Goal: Information Seeking & Learning: Learn about a topic

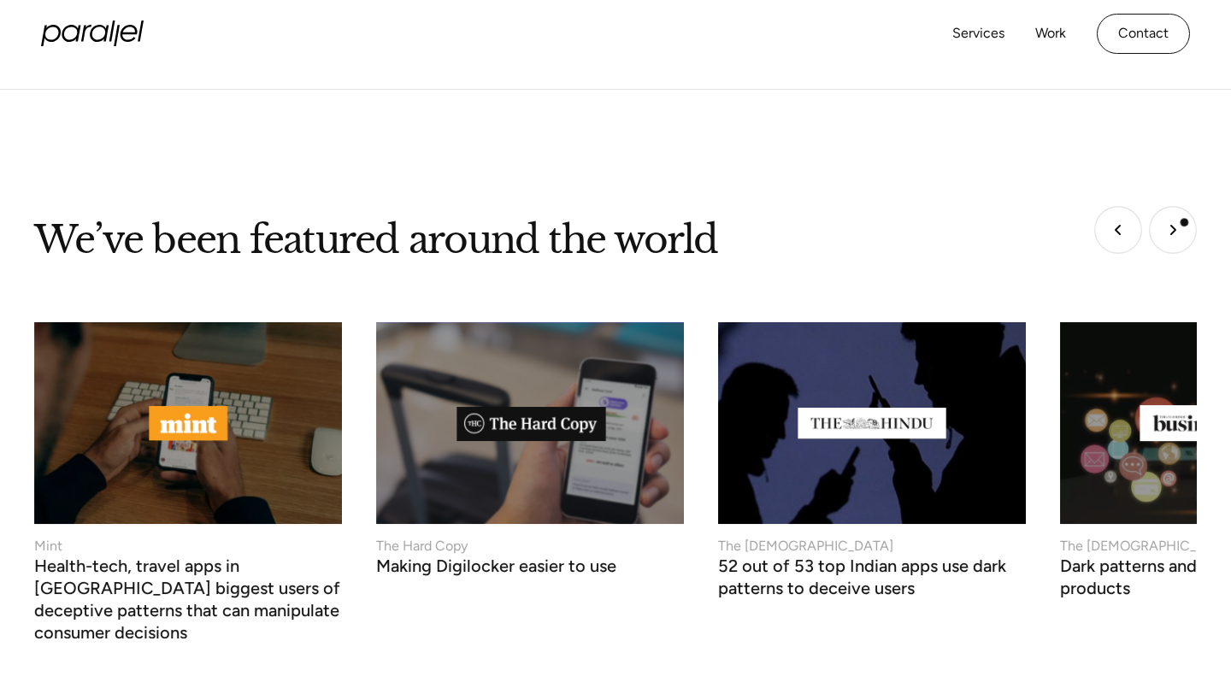
click at [1181, 220] on img "Next slide" at bounding box center [1173, 230] width 48 height 48
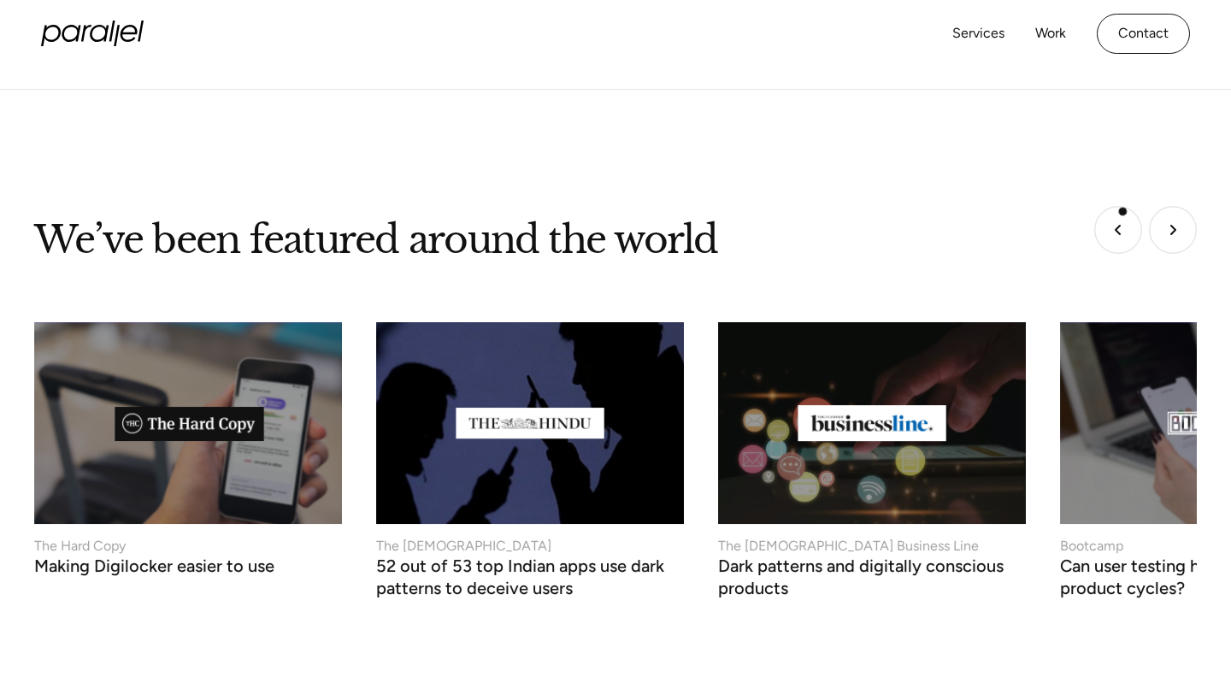
click at [1120, 213] on img "Previous slide" at bounding box center [1118, 230] width 48 height 48
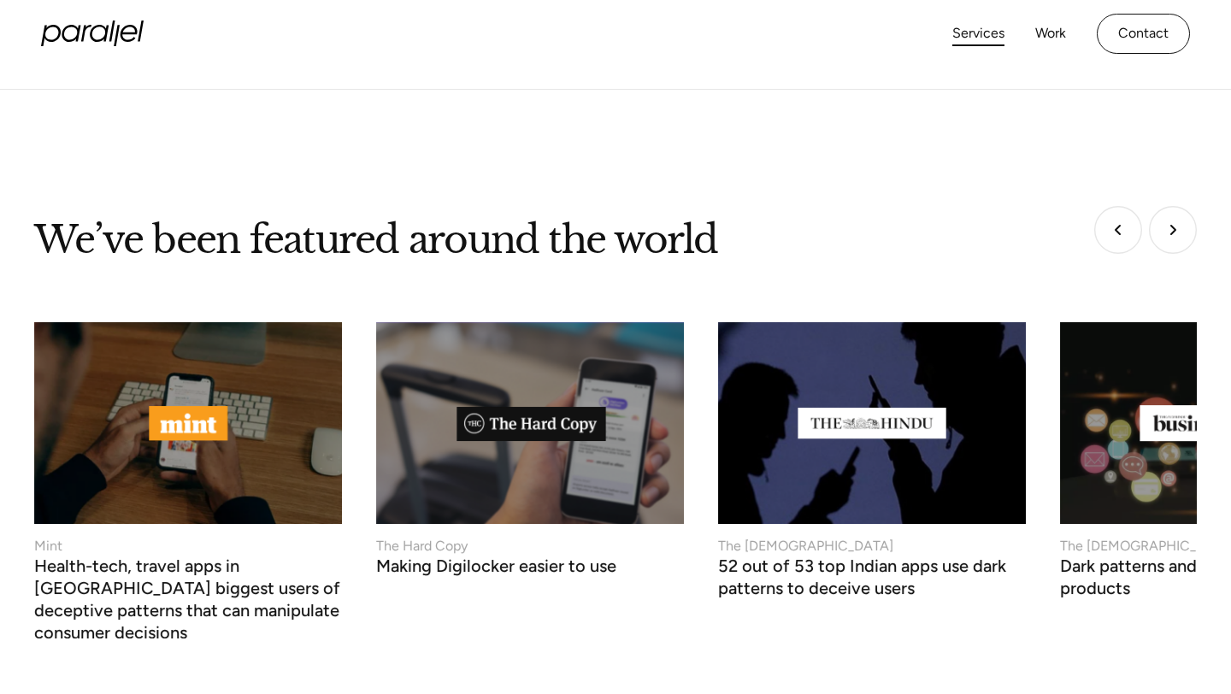
click at [977, 36] on link "Services" at bounding box center [978, 33] width 52 height 25
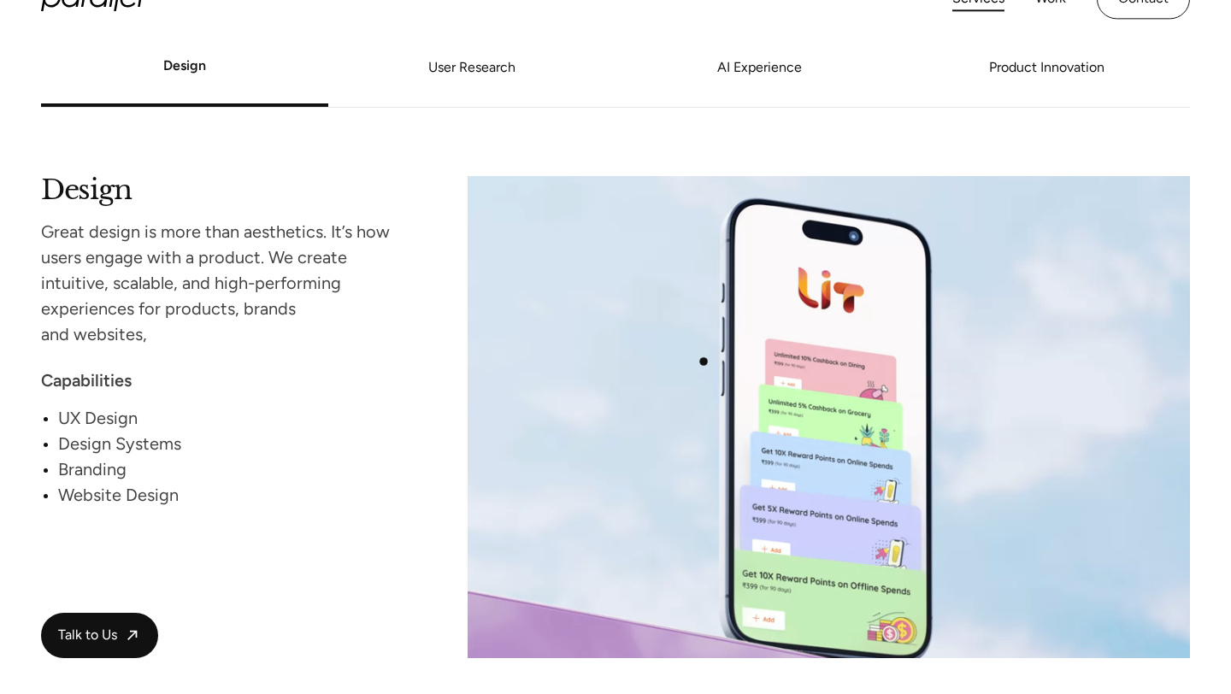
scroll to position [1448, 0]
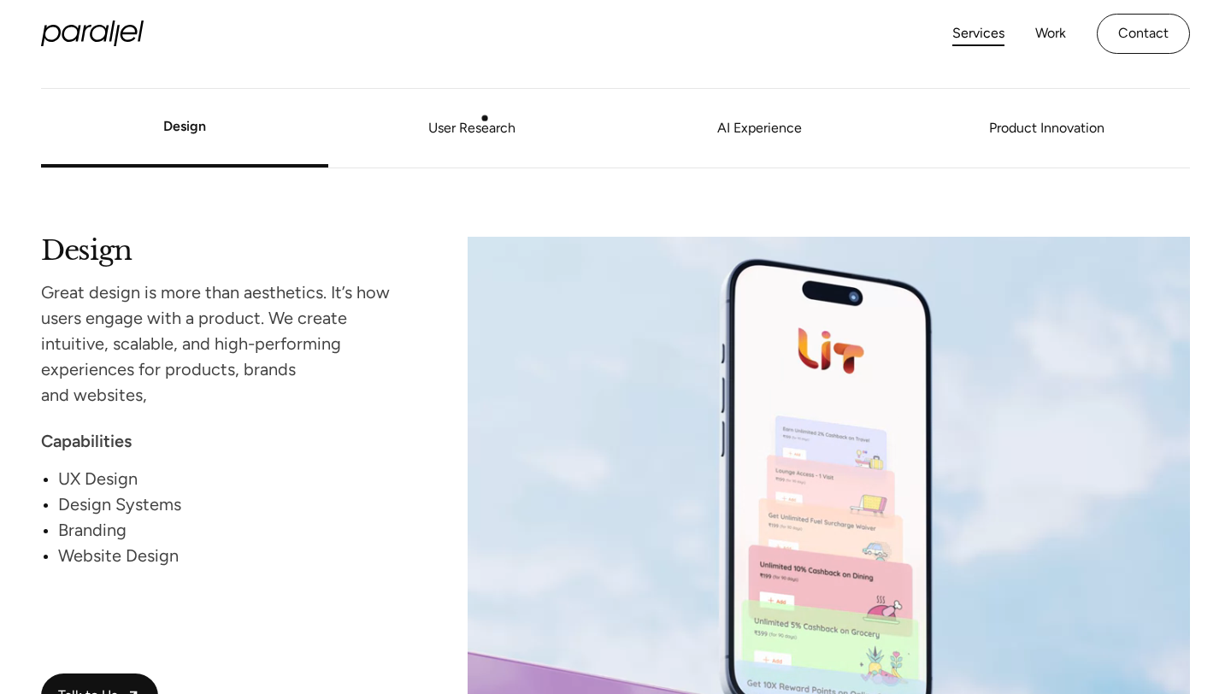
click at [482, 124] on link "User Research" at bounding box center [471, 129] width 287 height 10
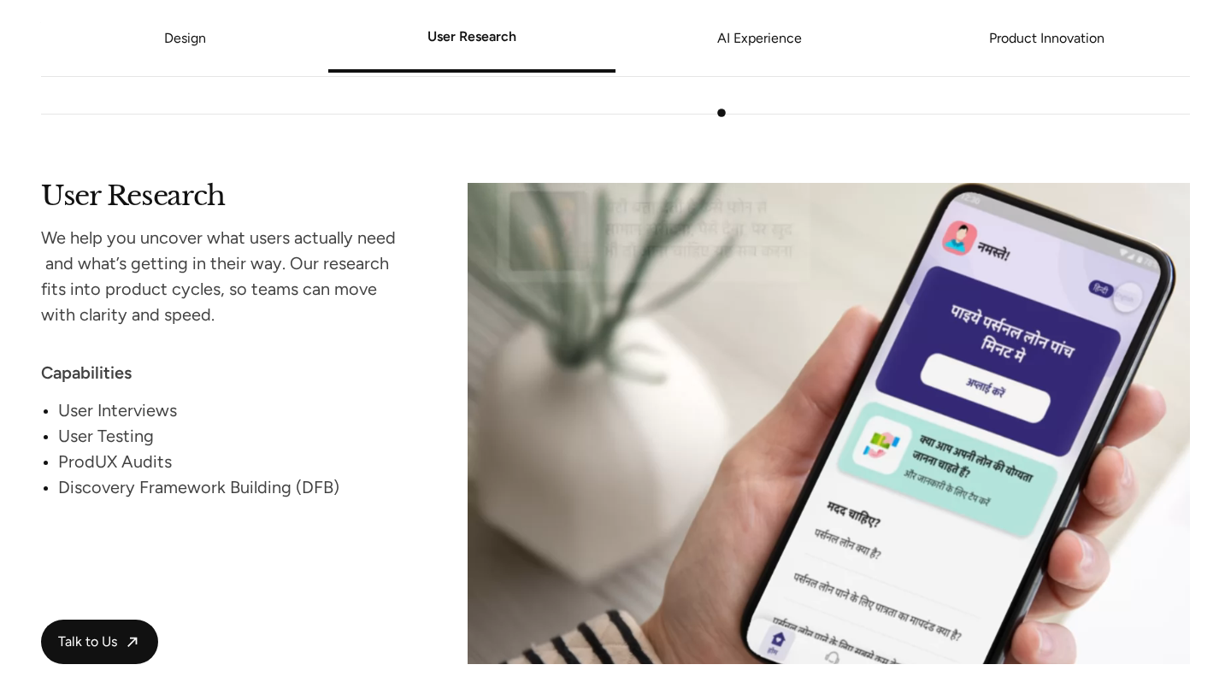
scroll to position [2118, 0]
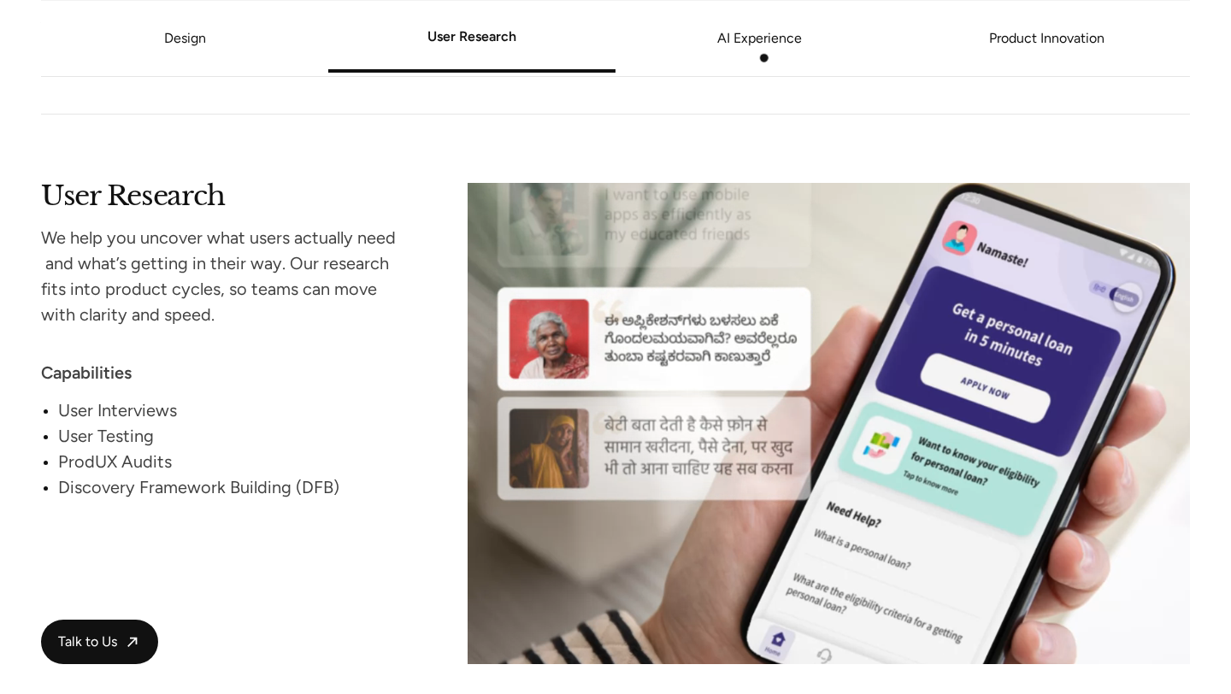
click at [765, 56] on li "AI Experience" at bounding box center [758, 38] width 287 height 65
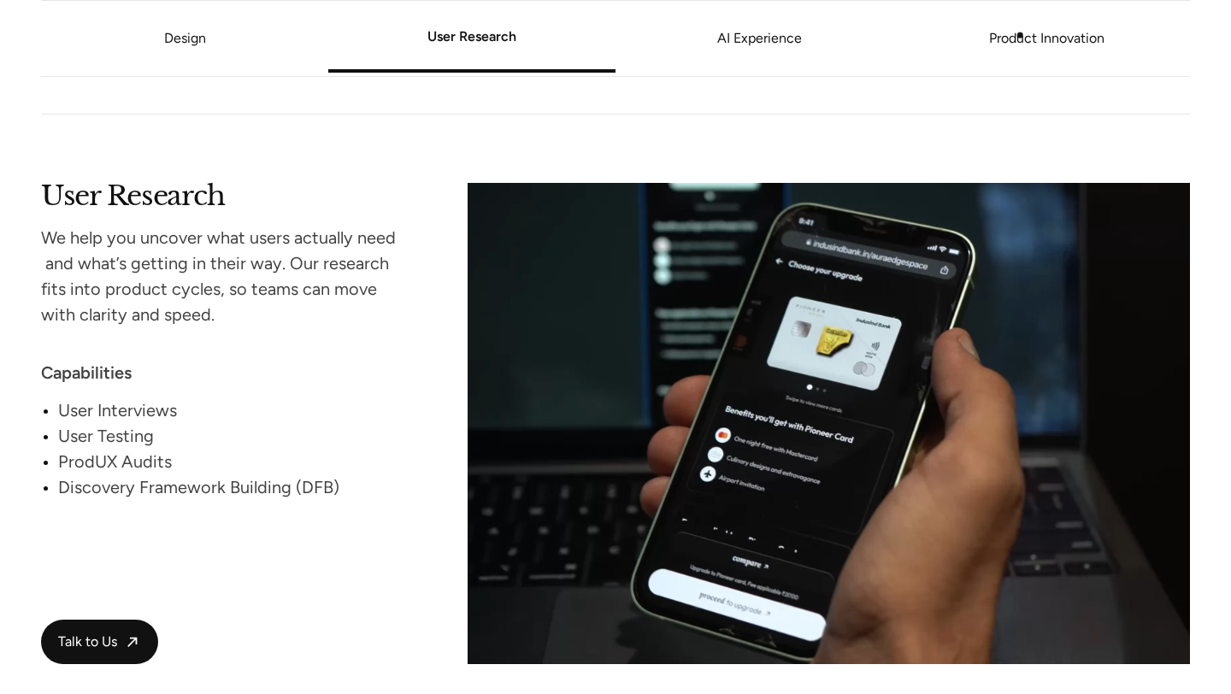
click at [1020, 35] on link "Product Innovation" at bounding box center [1045, 38] width 287 height 10
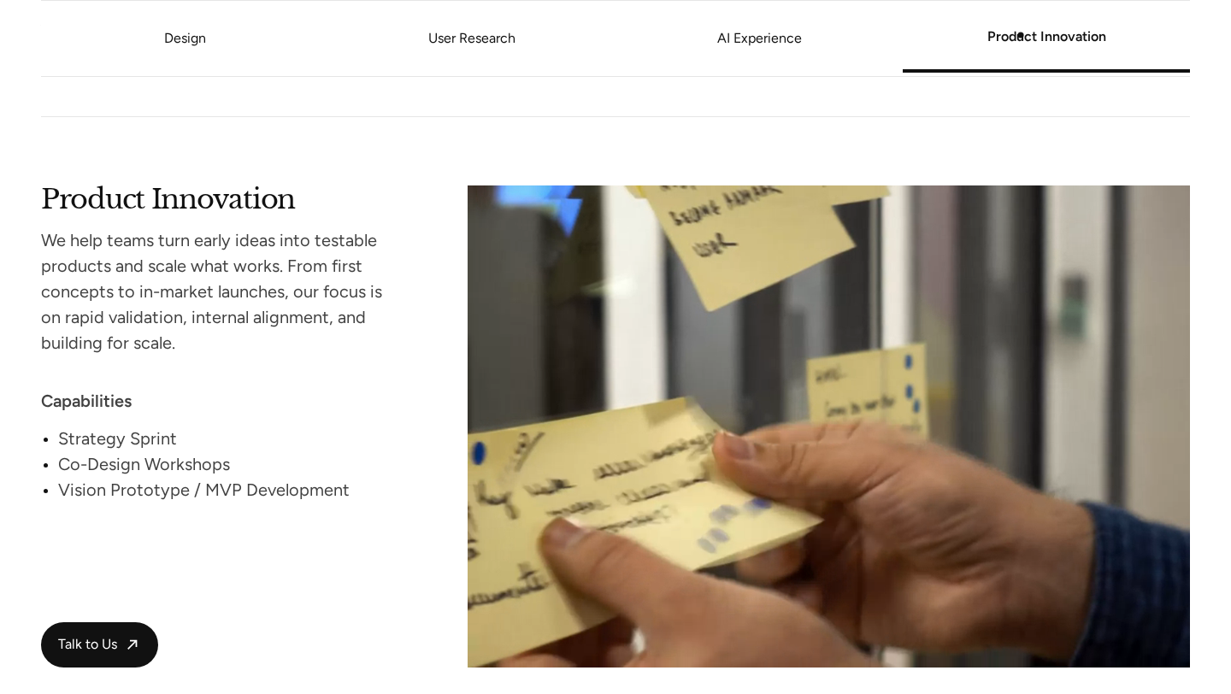
scroll to position [3353, 0]
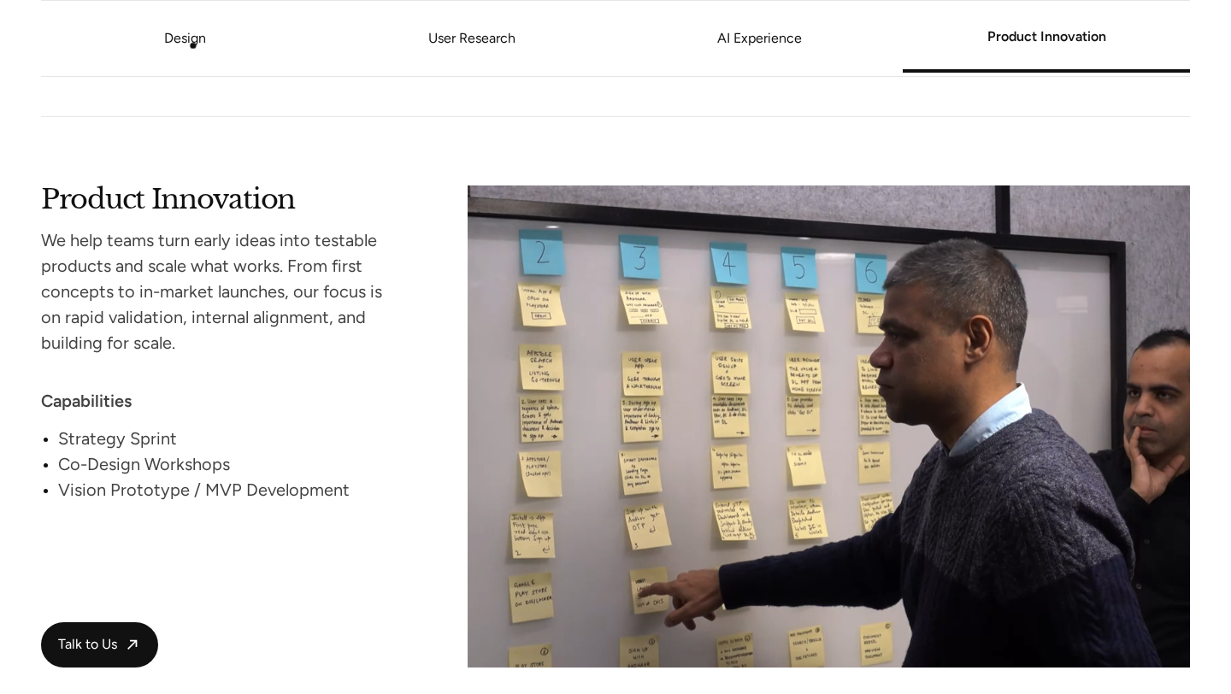
click at [183, 39] on link "Design" at bounding box center [185, 38] width 42 height 16
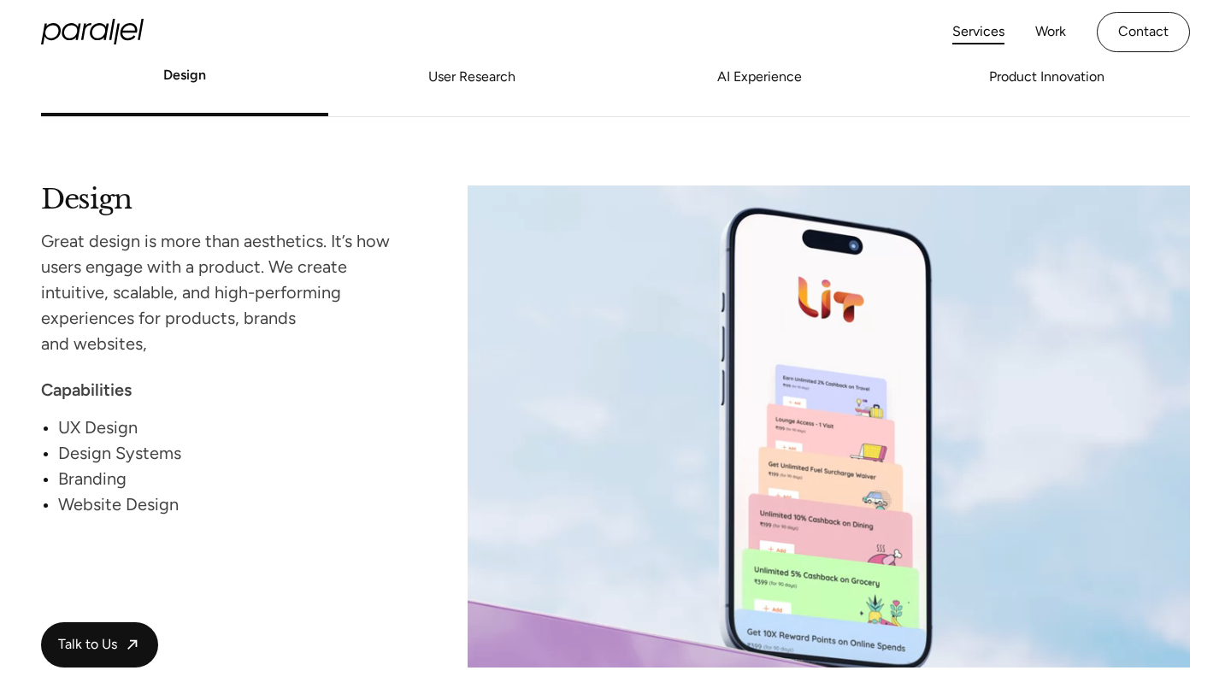
scroll to position [1495, 0]
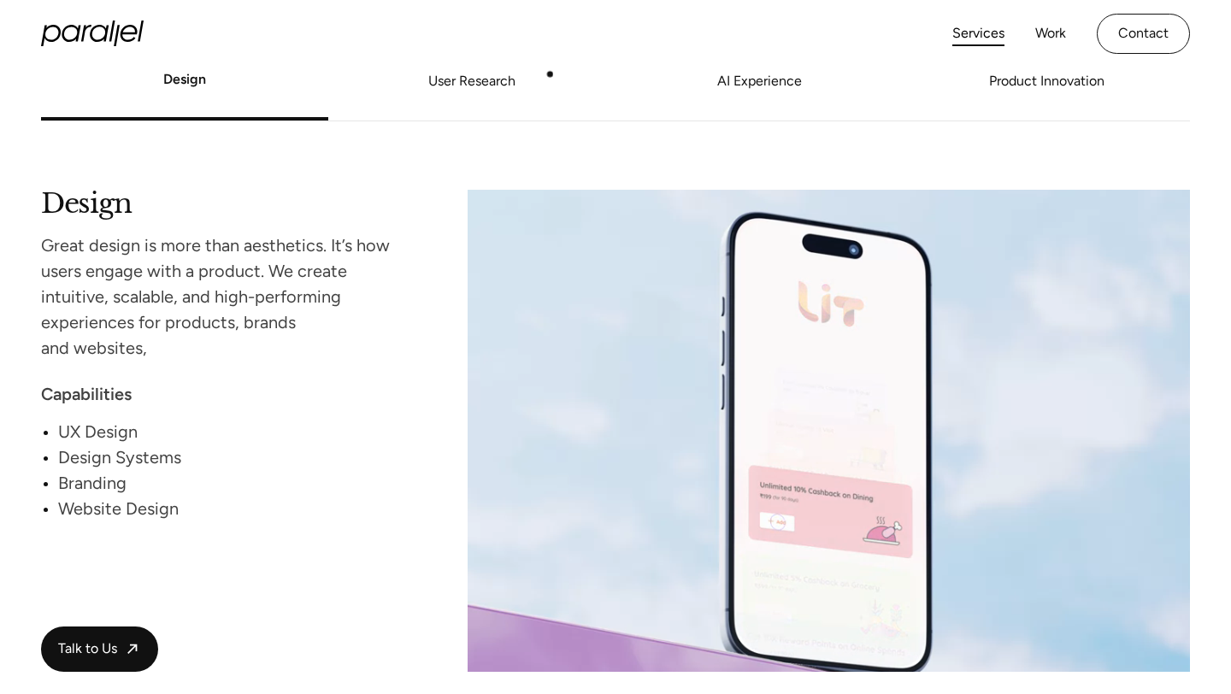
click at [524, 87] on link "User Research" at bounding box center [471, 82] width 287 height 10
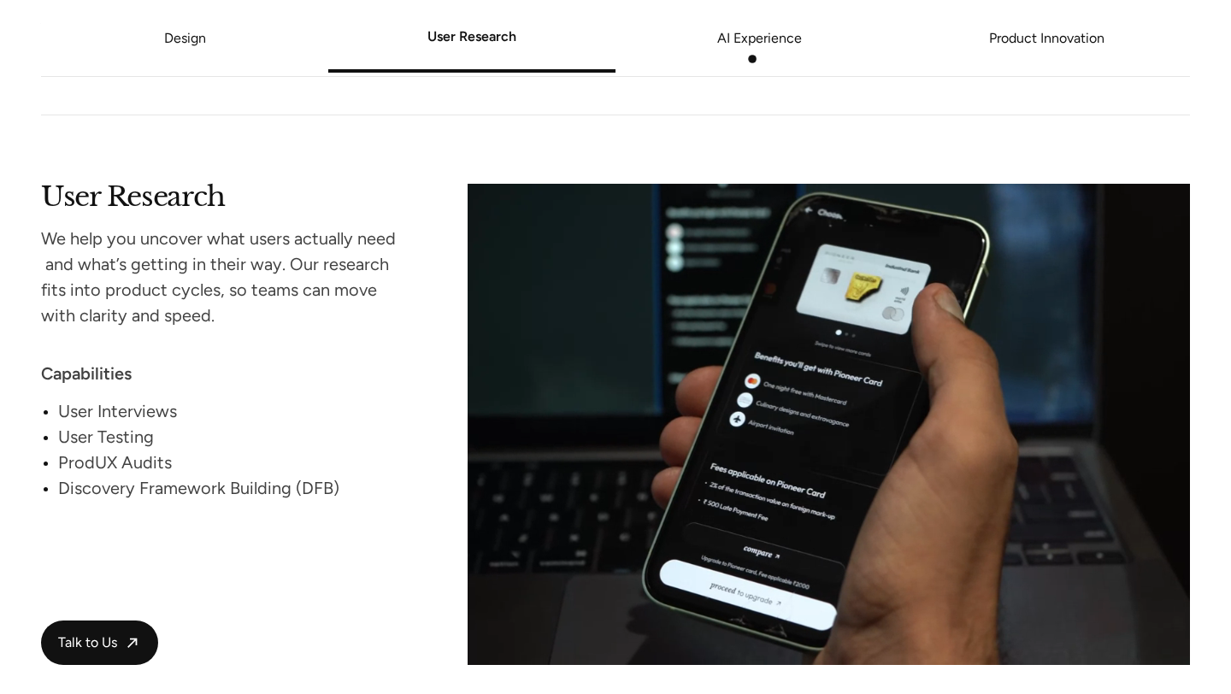
scroll to position [2118, 0]
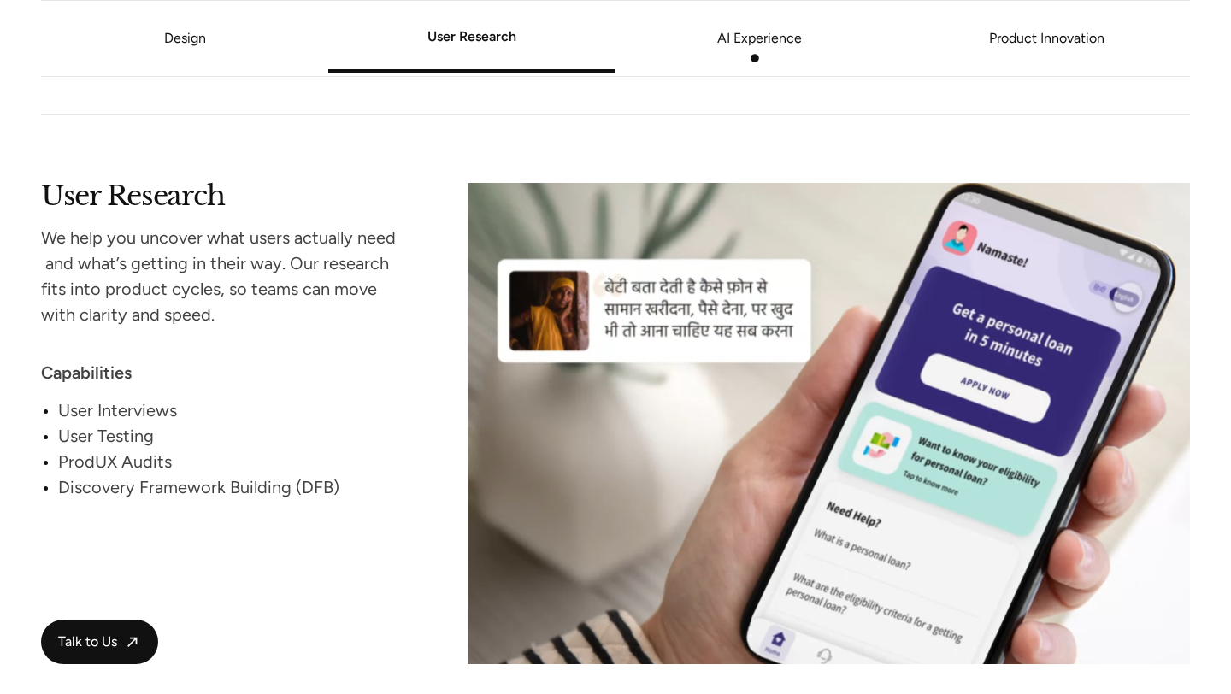
click at [755, 58] on li "AI Experience" at bounding box center [758, 38] width 287 height 65
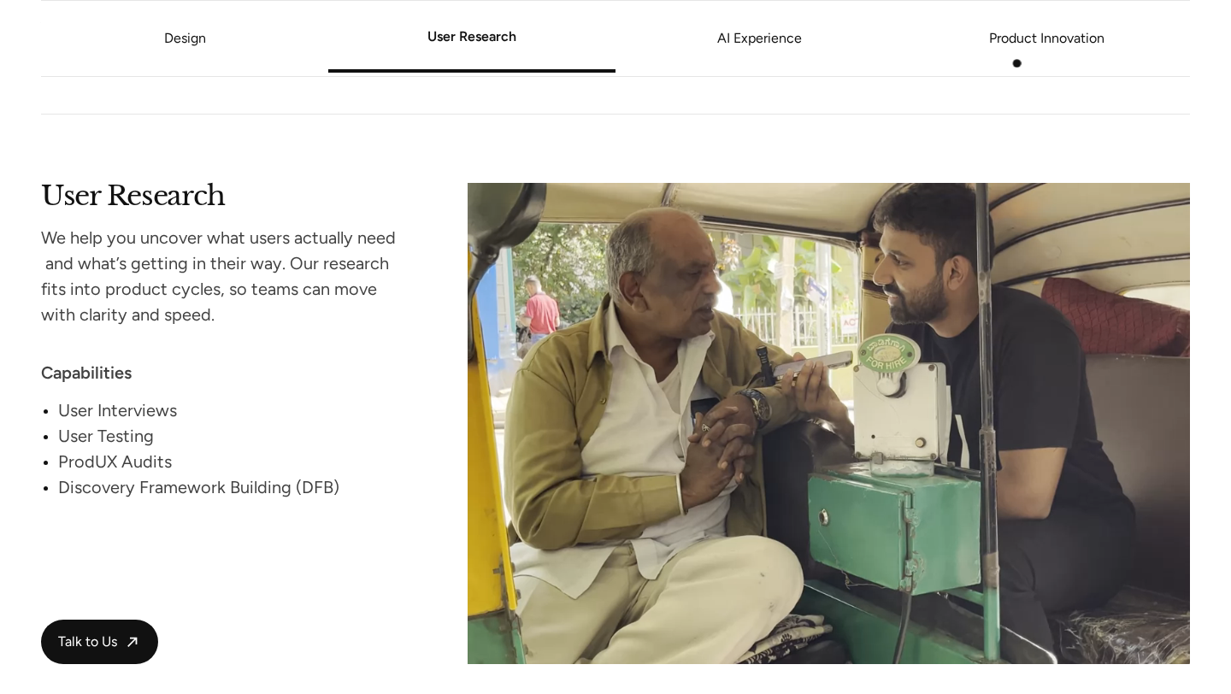
click at [1021, 62] on li "Product Innovation" at bounding box center [1045, 38] width 287 height 65
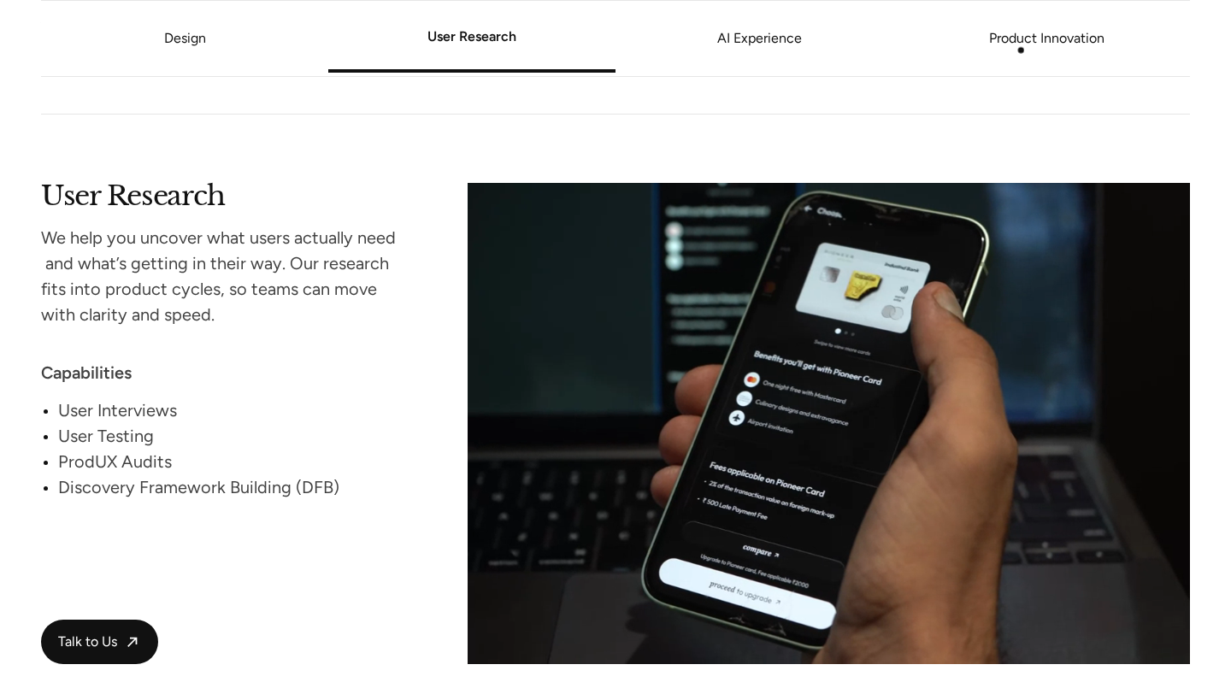
click at [1021, 44] on link "Product Innovation" at bounding box center [1045, 38] width 287 height 10
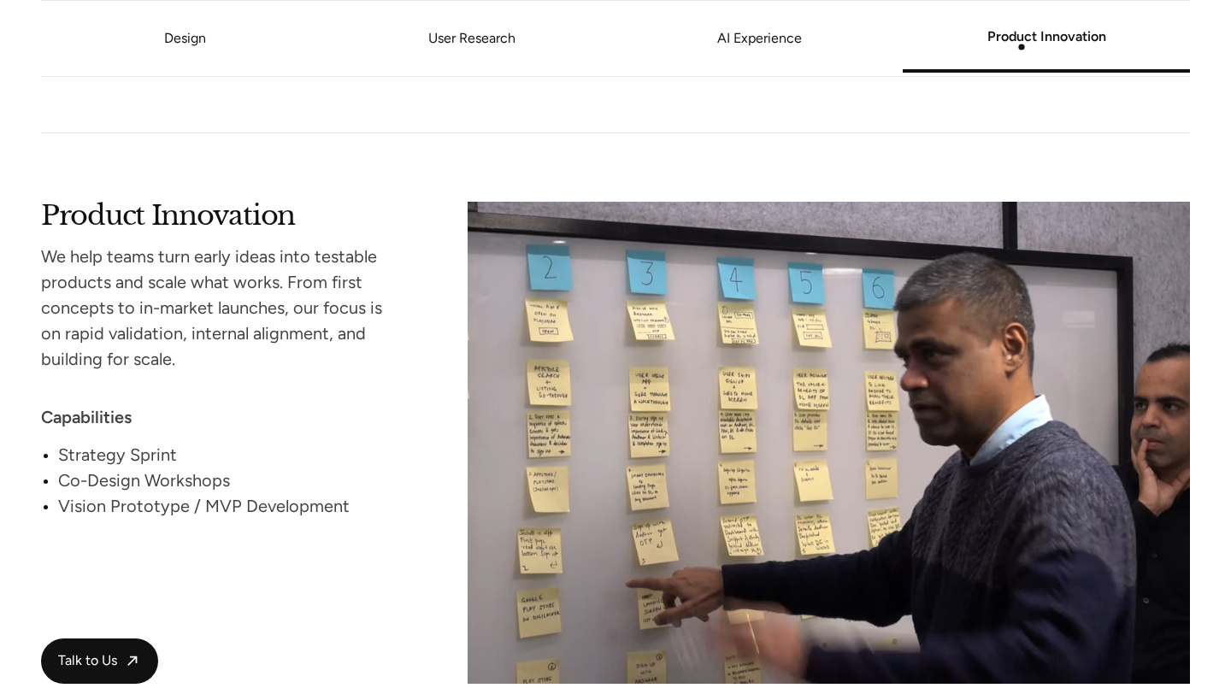
scroll to position [3353, 0]
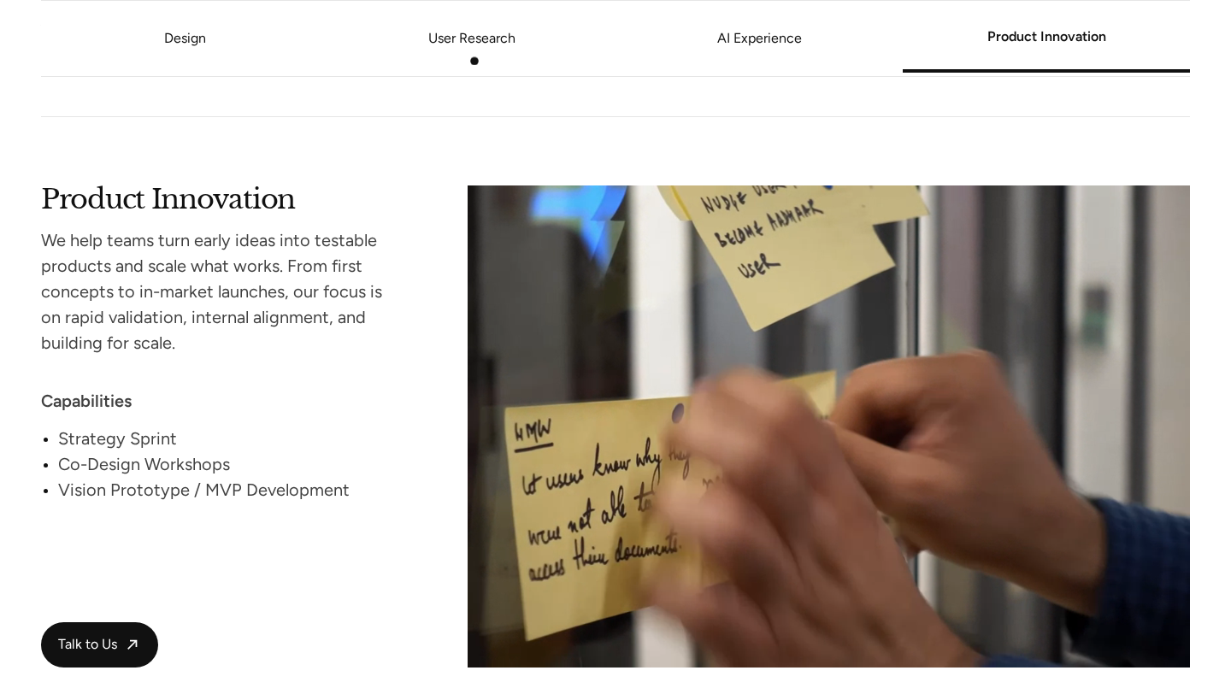
click at [467, 55] on li "User Research" at bounding box center [471, 38] width 287 height 65
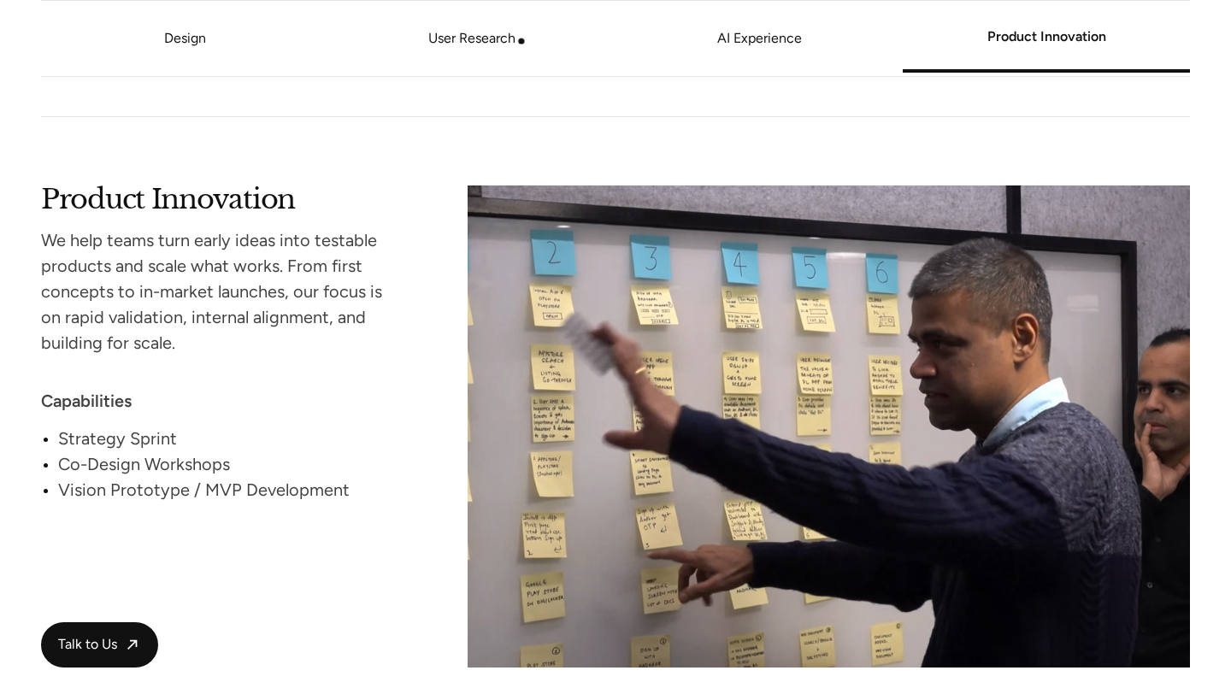
click at [474, 42] on link "User Research" at bounding box center [471, 38] width 287 height 10
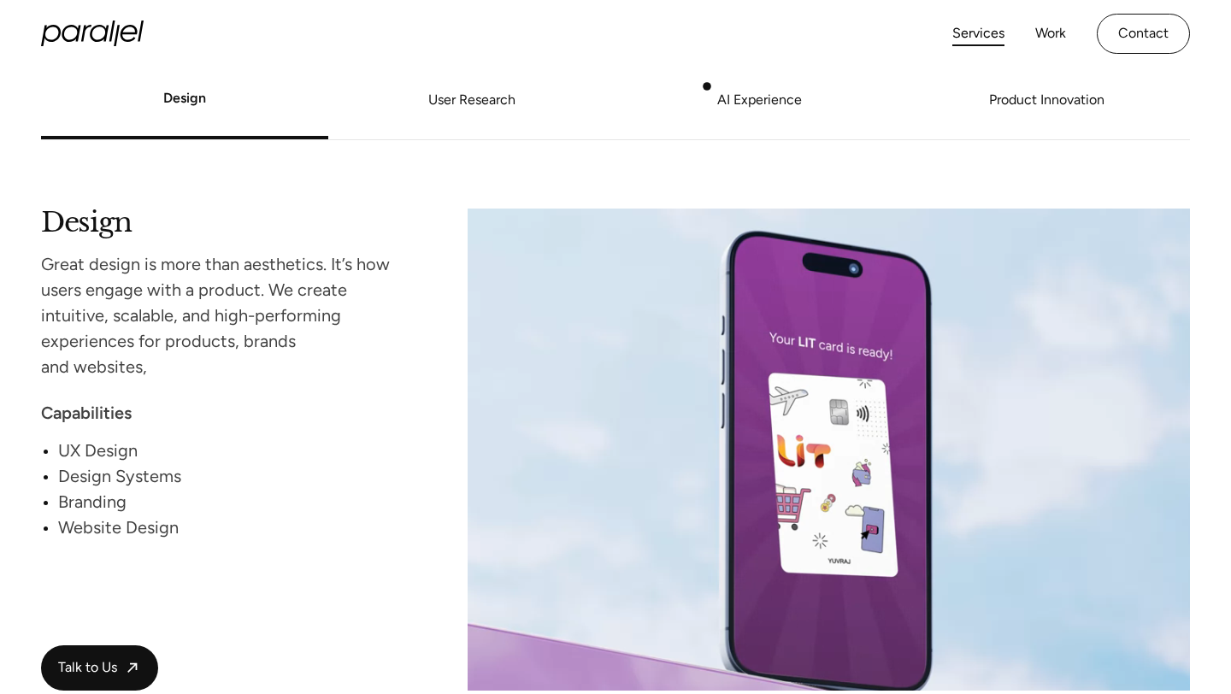
scroll to position [1459, 0]
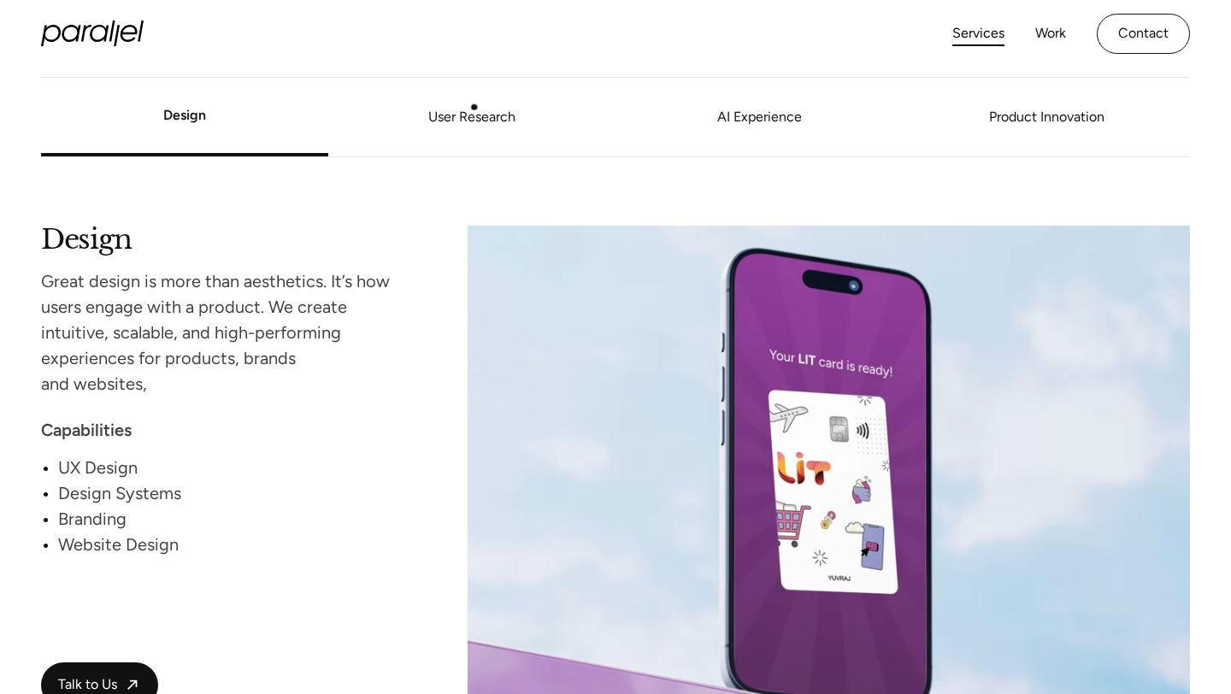
click at [458, 113] on link "User Research" at bounding box center [471, 118] width 287 height 10
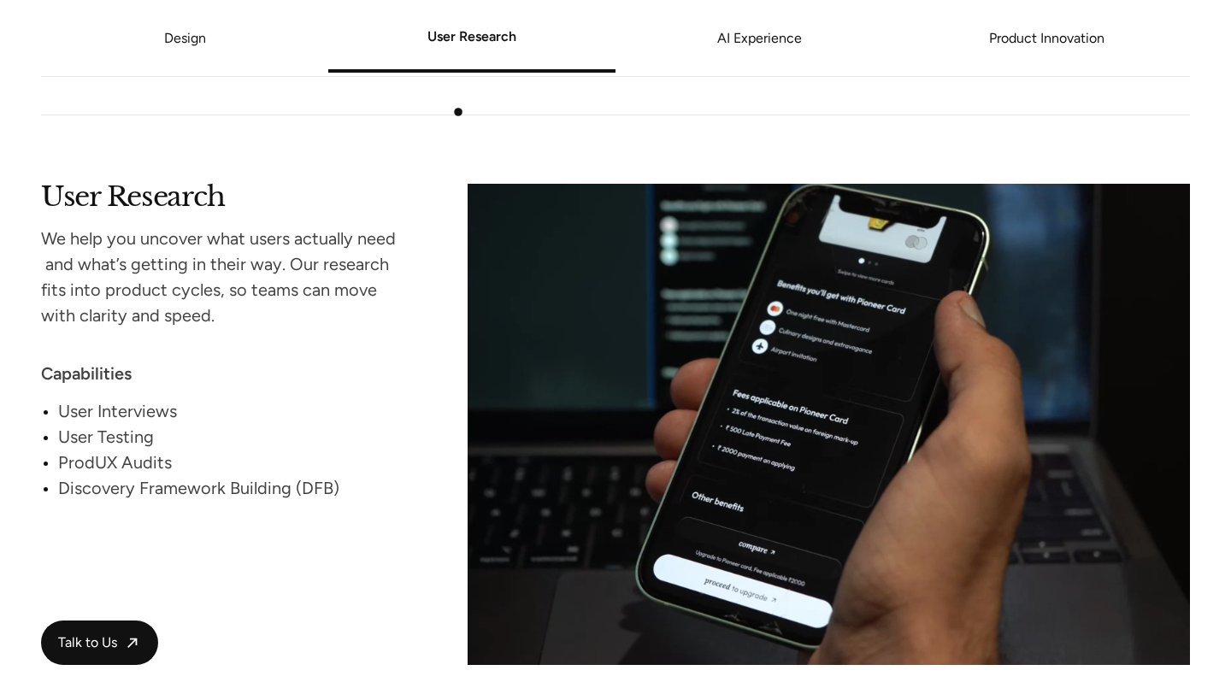
scroll to position [2118, 0]
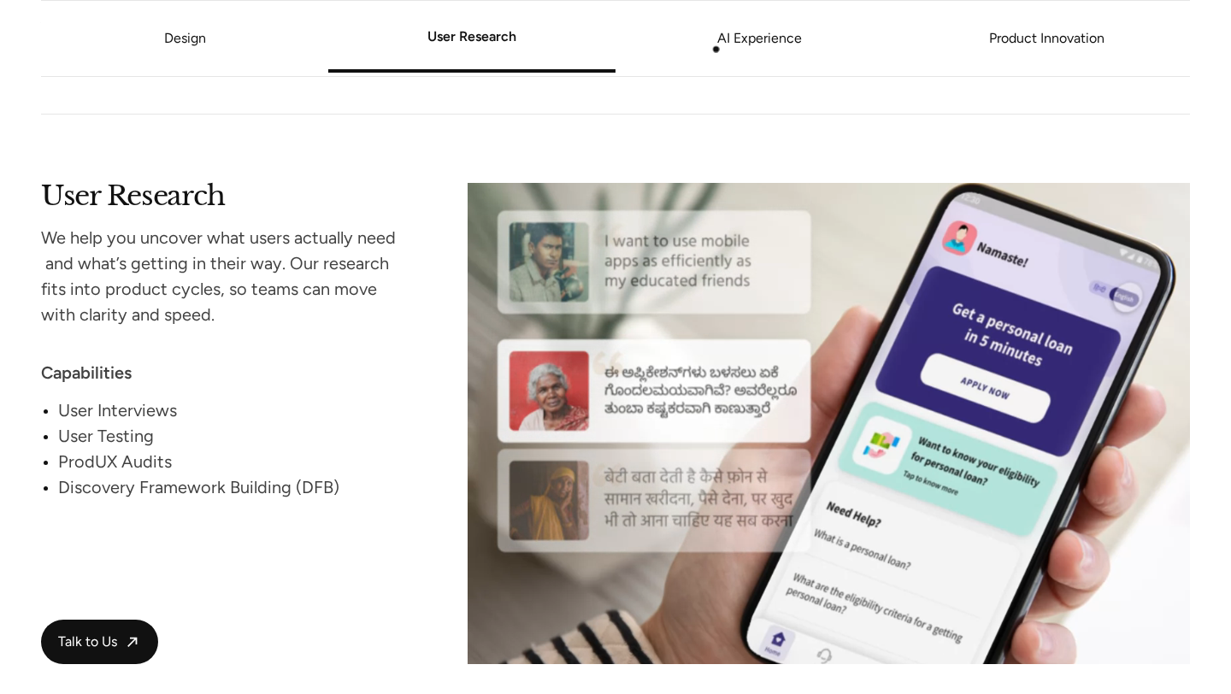
click at [729, 44] on link "AI Experience" at bounding box center [758, 38] width 287 height 10
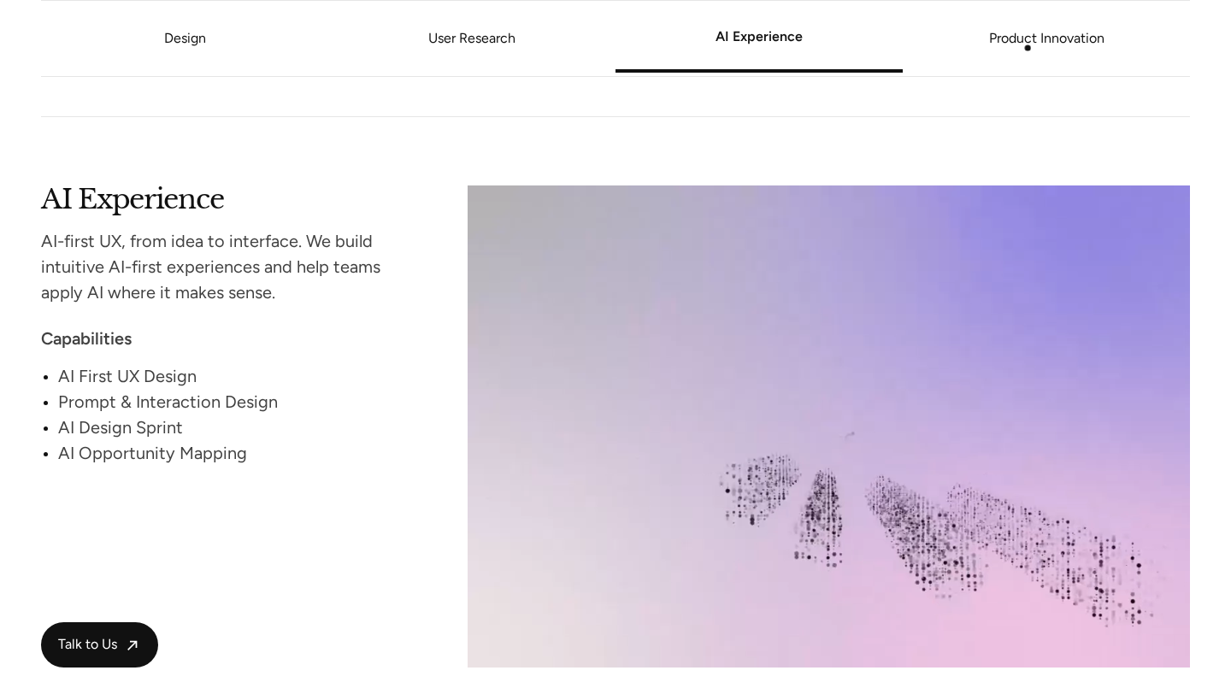
click at [1026, 44] on link "Product Innovation" at bounding box center [1045, 38] width 287 height 10
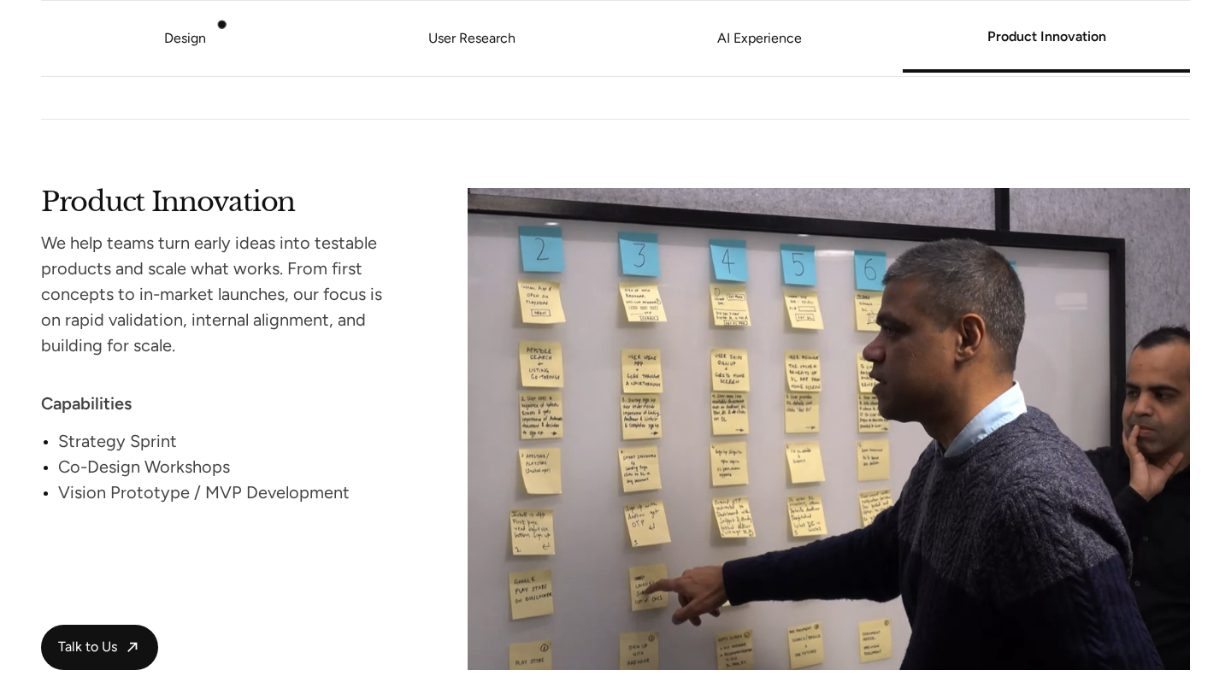
scroll to position [3353, 0]
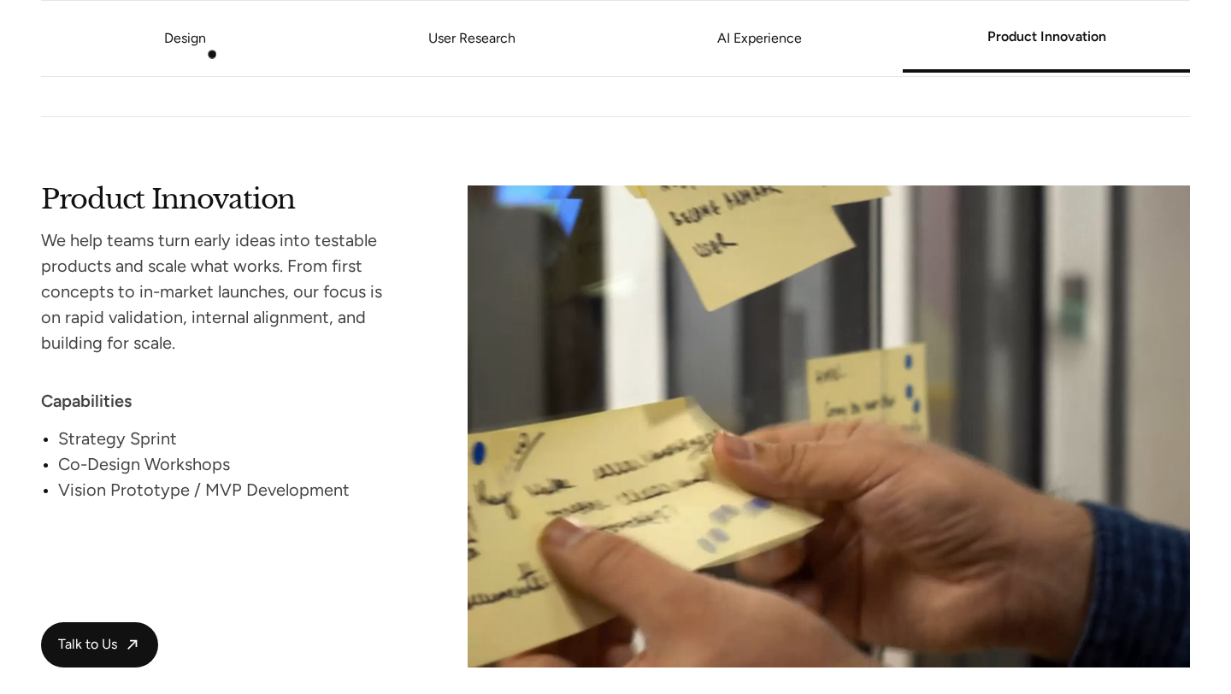
click at [213, 55] on li "Design" at bounding box center [184, 38] width 287 height 75
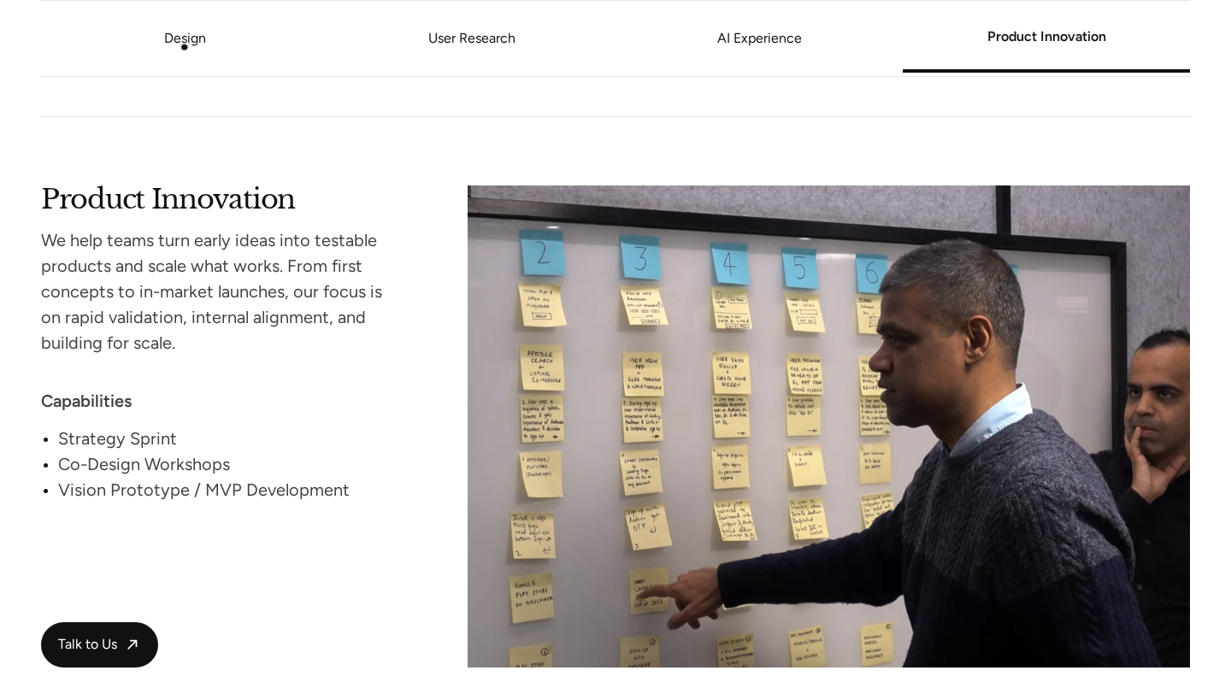
click at [181, 46] on link "Design" at bounding box center [185, 38] width 42 height 16
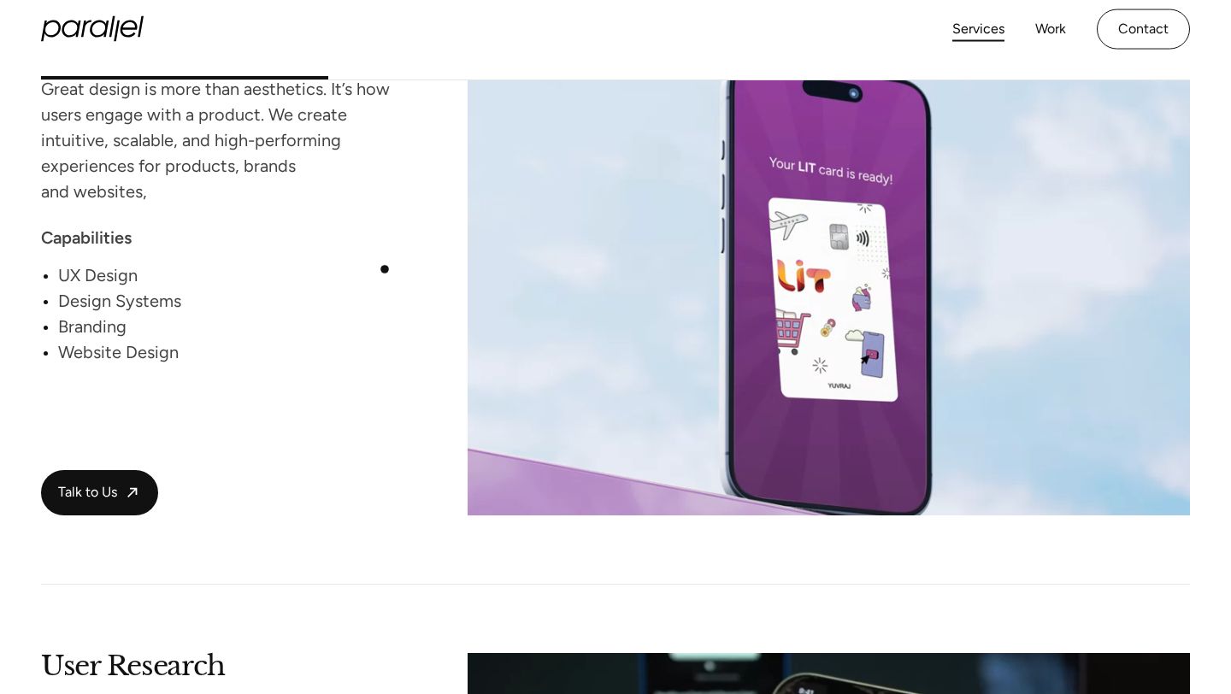
scroll to position [1336, 0]
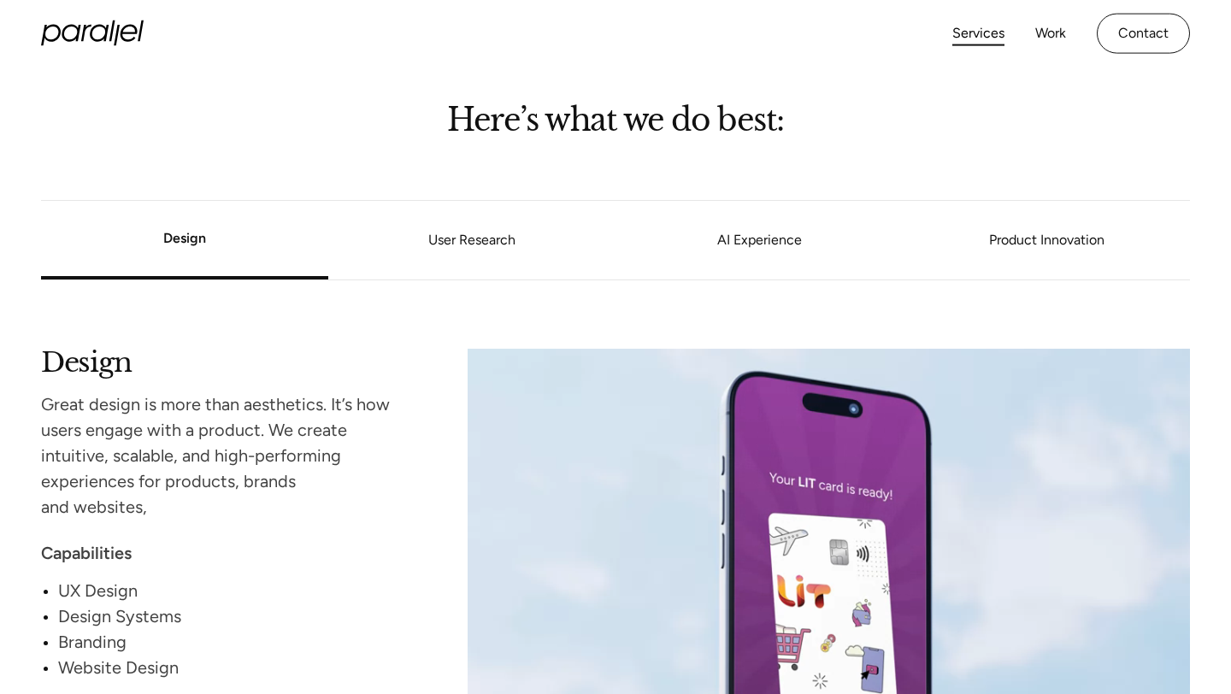
click at [118, 16] on div "Services Work About Careers Contact LinkedIn Twitter (X)" at bounding box center [615, 34] width 1149 height 68
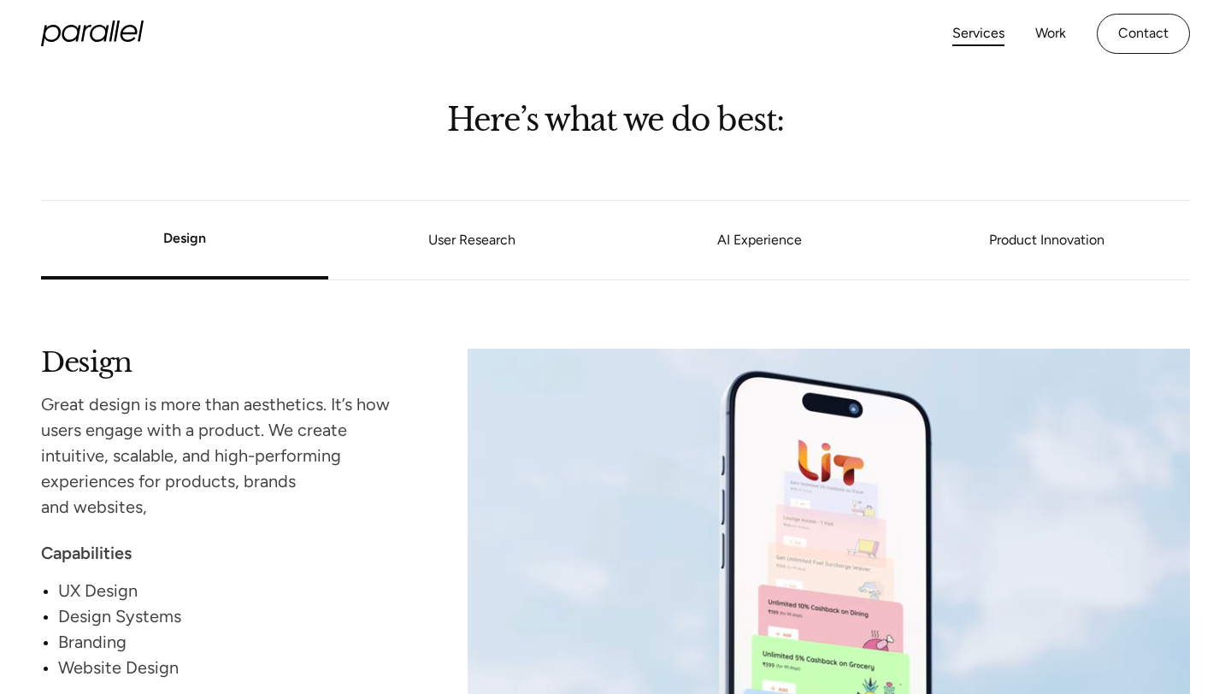
click at [115, 47] on div "Services Work About Careers Contact LinkedIn Twitter (X)" at bounding box center [615, 34] width 1149 height 68
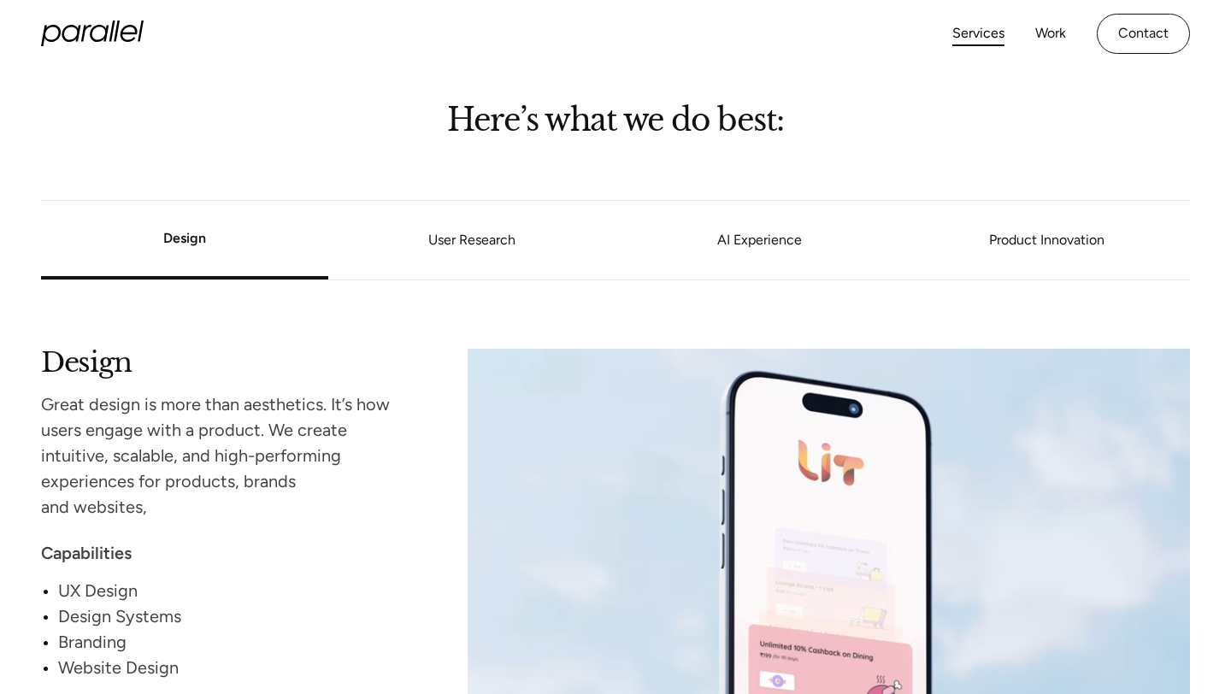
click at [117, 29] on icon at bounding box center [117, 31] width 6 height 21
